Goal: Navigation & Orientation: Find specific page/section

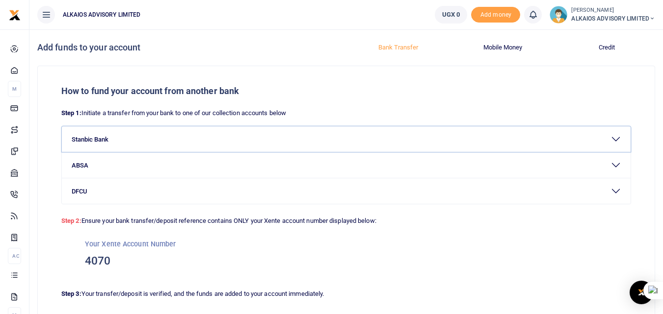
click at [618, 137] on button "Stanbic Bank" at bounding box center [346, 140] width 568 height 26
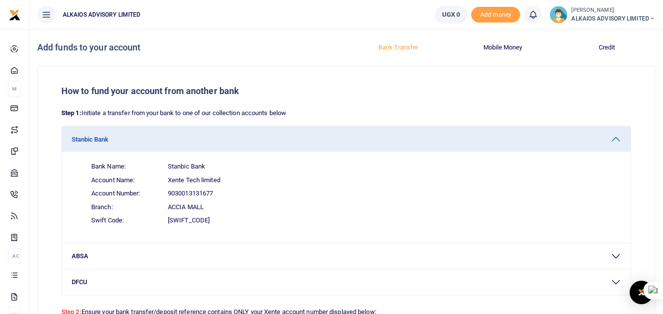
click at [532, 17] on icon at bounding box center [533, 14] width 10 height 11
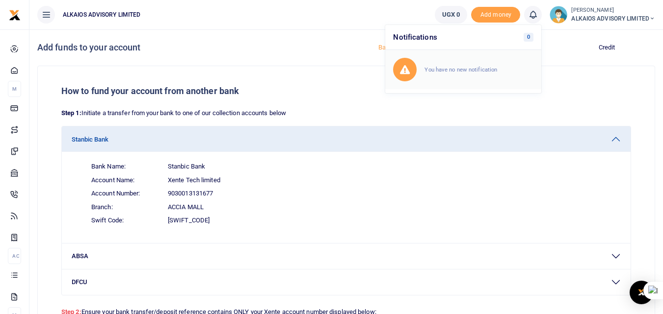
click at [440, 71] on small "You have no new notification" at bounding box center [460, 69] width 73 height 7
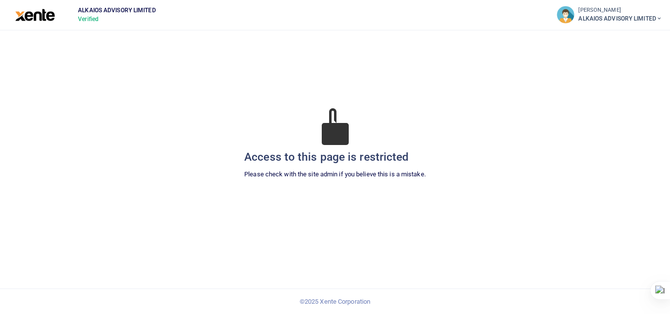
click at [617, 18] on span "ALKAIOS ADVISORY LIMITED" at bounding box center [620, 18] width 84 height 9
click at [607, 15] on span "ALKAIOS ADVISORY LIMITED" at bounding box center [620, 18] width 84 height 9
